Goal: Task Accomplishment & Management: Manage account settings

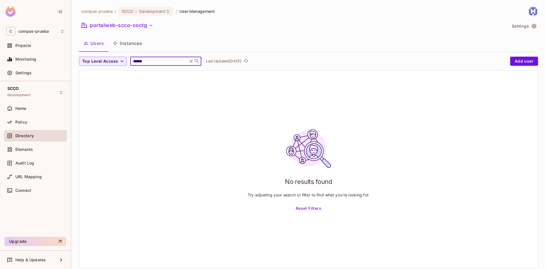
click at [300, 204] on button "Reset Filters" at bounding box center [308, 208] width 30 height 9
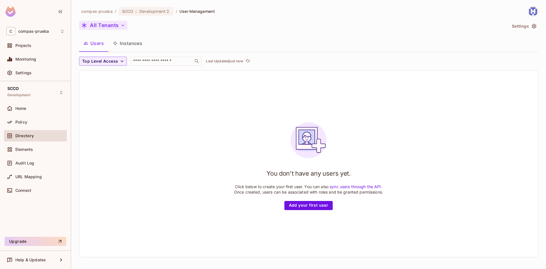
click at [121, 22] on button "All Tenants" at bounding box center [103, 25] width 48 height 9
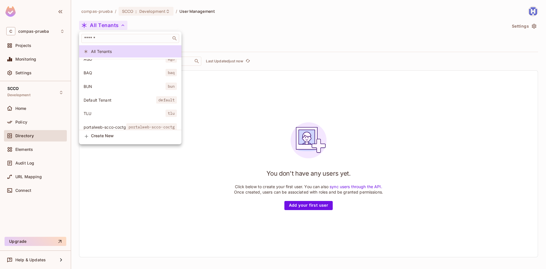
scroll to position [15, 0]
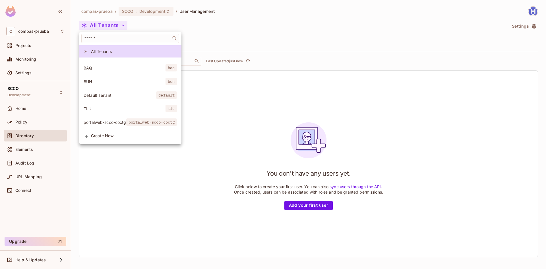
drag, startPoint x: 110, startPoint y: 117, endPoint x: 146, endPoint y: 92, distance: 44.0
click at [110, 119] on span "portalweb-scco-coctg" at bounding box center [105, 121] width 43 height 5
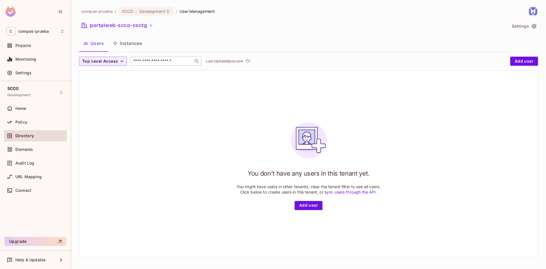
click at [143, 62] on input "text" at bounding box center [162, 61] width 60 height 6
type input "******"
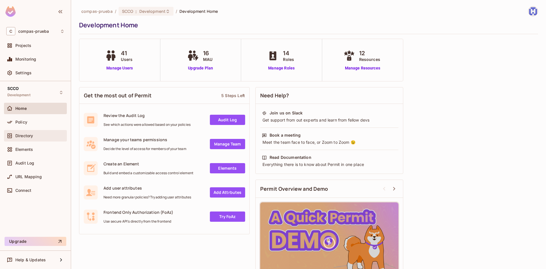
click at [26, 136] on span "Directory" at bounding box center [24, 135] width 18 height 5
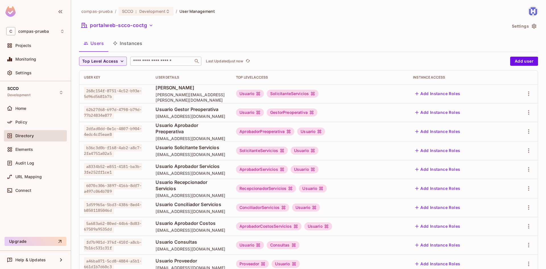
click at [165, 62] on input "text" at bounding box center [162, 61] width 60 height 6
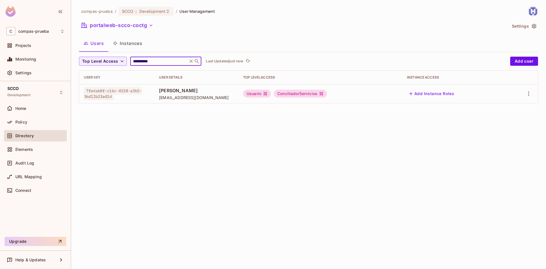
drag, startPoint x: 125, startPoint y: 56, endPoint x: 88, endPoint y: 54, distance: 37.0
click at [88, 54] on div "**********" at bounding box center [308, 57] width 459 height 102
type input "******"
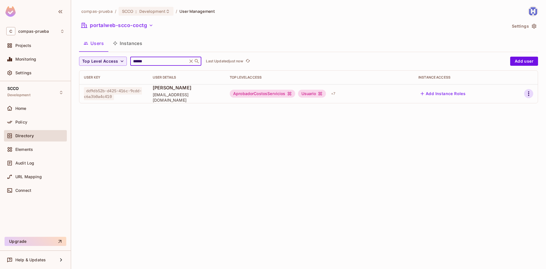
click at [529, 94] on icon "button" at bounding box center [528, 93] width 7 height 7
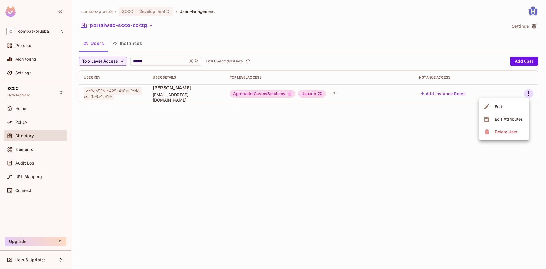
click at [502, 108] on span "Edit" at bounding box center [498, 106] width 11 height 9
click at [527, 94] on icon "button" at bounding box center [528, 93] width 7 height 7
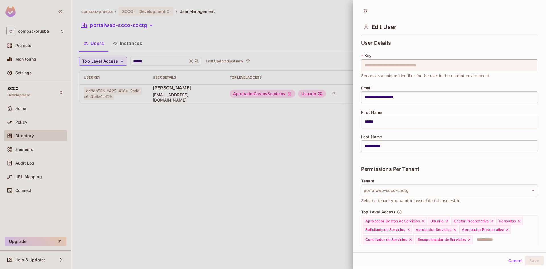
click at [499, 108] on div "**********" at bounding box center [449, 99] width 176 height 119
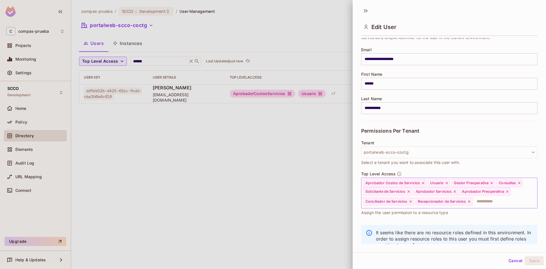
scroll to position [57, 0]
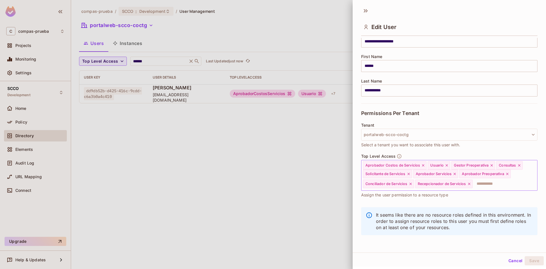
click at [473, 189] on input "text" at bounding box center [499, 183] width 53 height 11
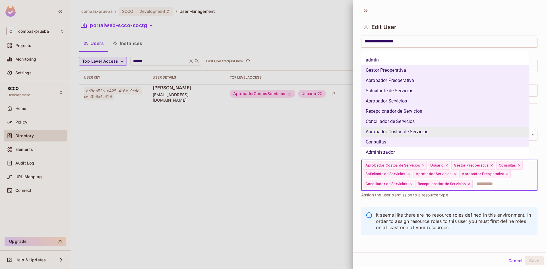
scroll to position [40, 0]
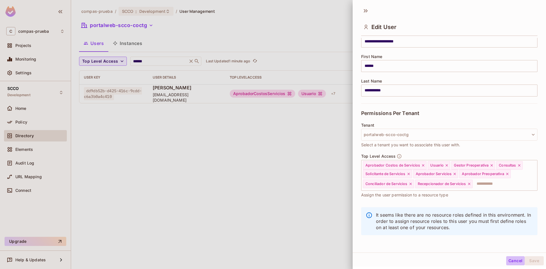
click at [511, 261] on button "Cancel" at bounding box center [515, 260] width 18 height 9
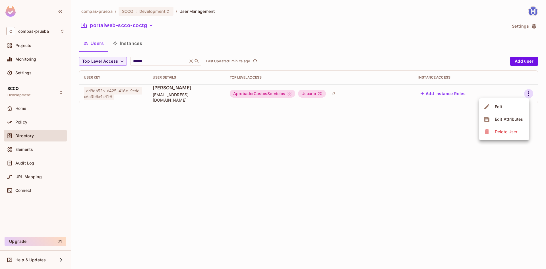
click at [400, 152] on div at bounding box center [273, 134] width 546 height 269
